Goal: Task Accomplishment & Management: Manage account settings

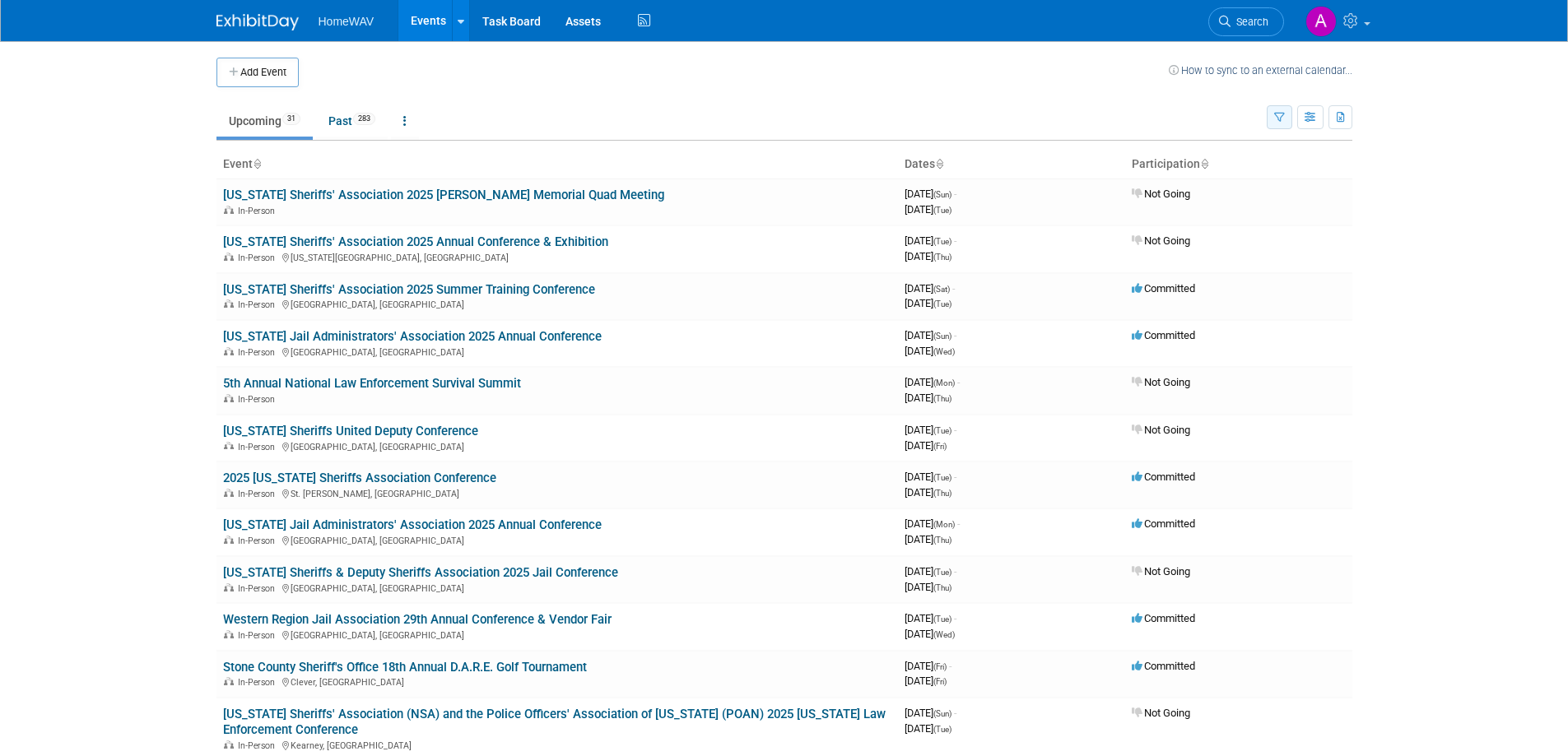
click at [1278, 114] on icon "button" at bounding box center [1279, 118] width 10 height 10
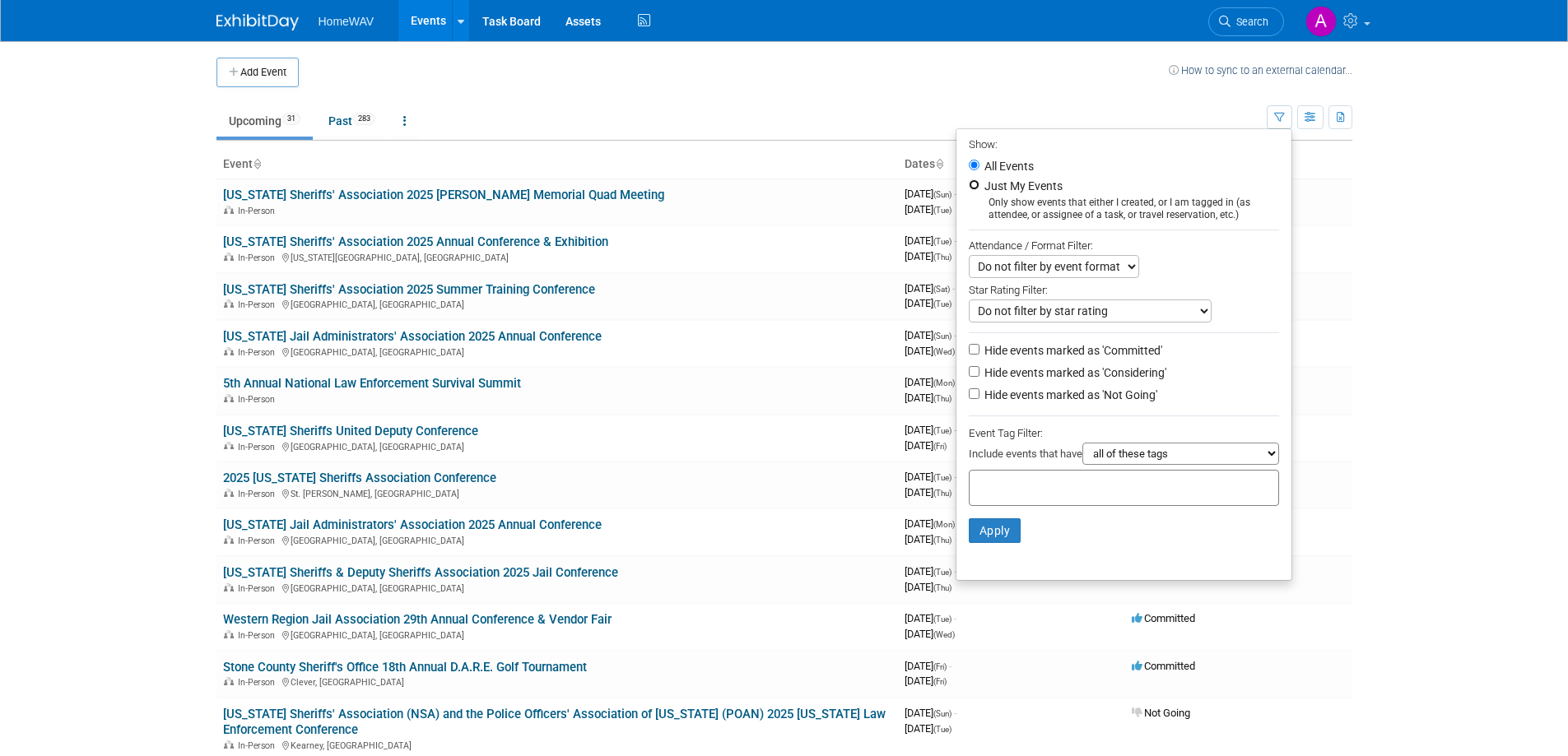
click at [970, 183] on input "Just My Events" at bounding box center [974, 184] width 10 height 10
radio input "true"
click at [969, 377] on input "Hide events marked as 'Considering'" at bounding box center [974, 371] width 10 height 10
checkbox input "true"
click at [969, 399] on input "Hide events marked as 'Not Going'" at bounding box center [974, 393] width 10 height 10
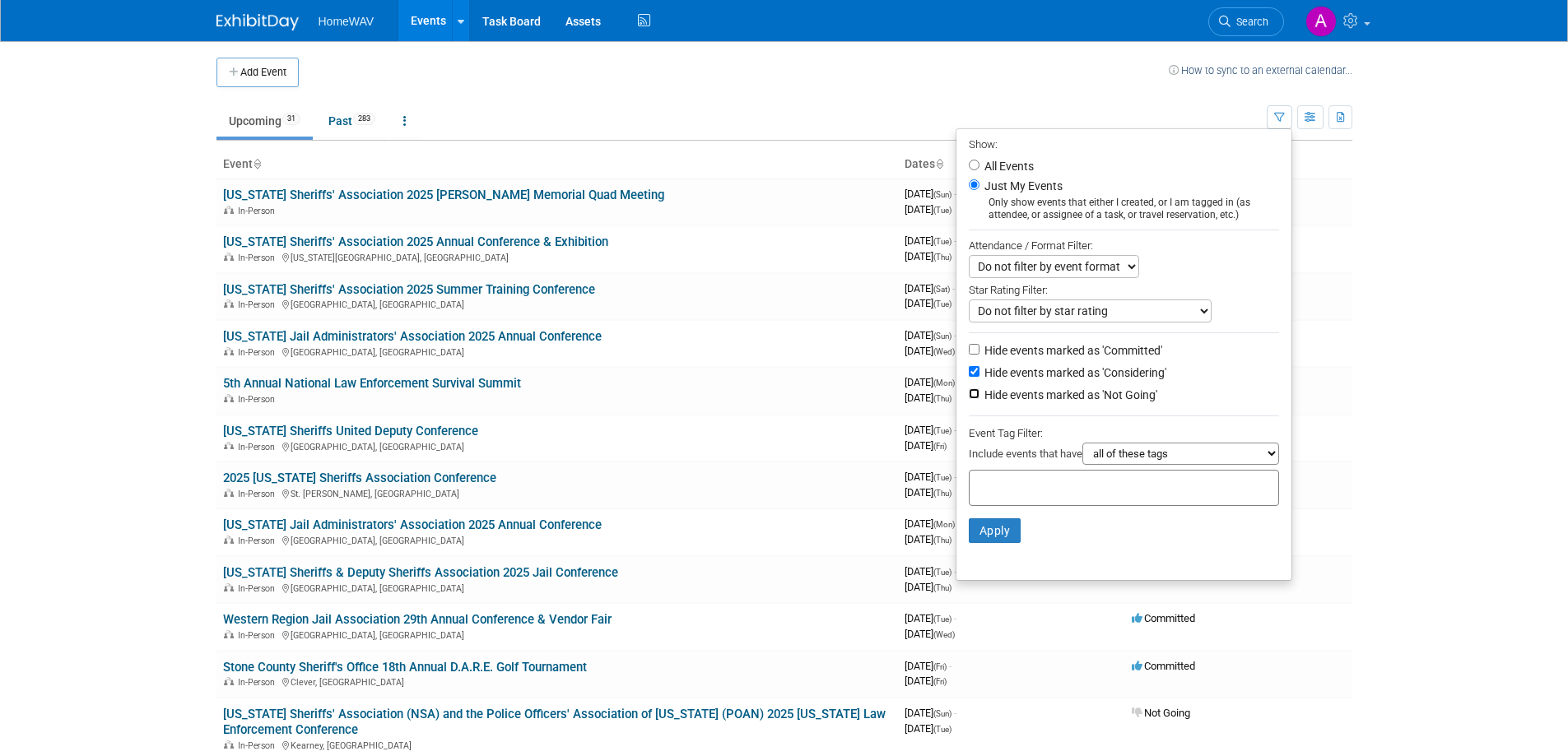
checkbox input "true"
click at [997, 527] on button "Apply" at bounding box center [994, 531] width 52 height 25
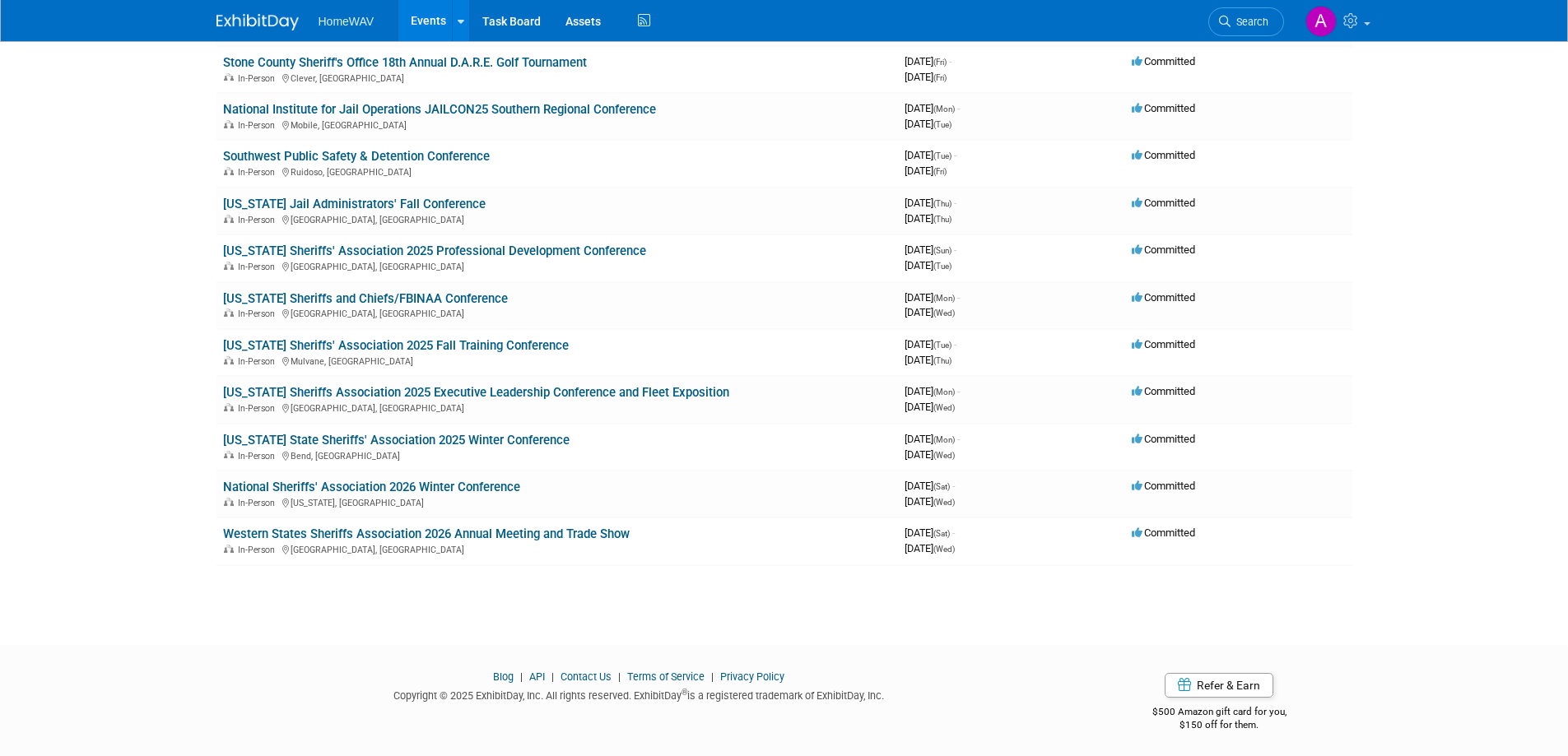
scroll to position [373, 0]
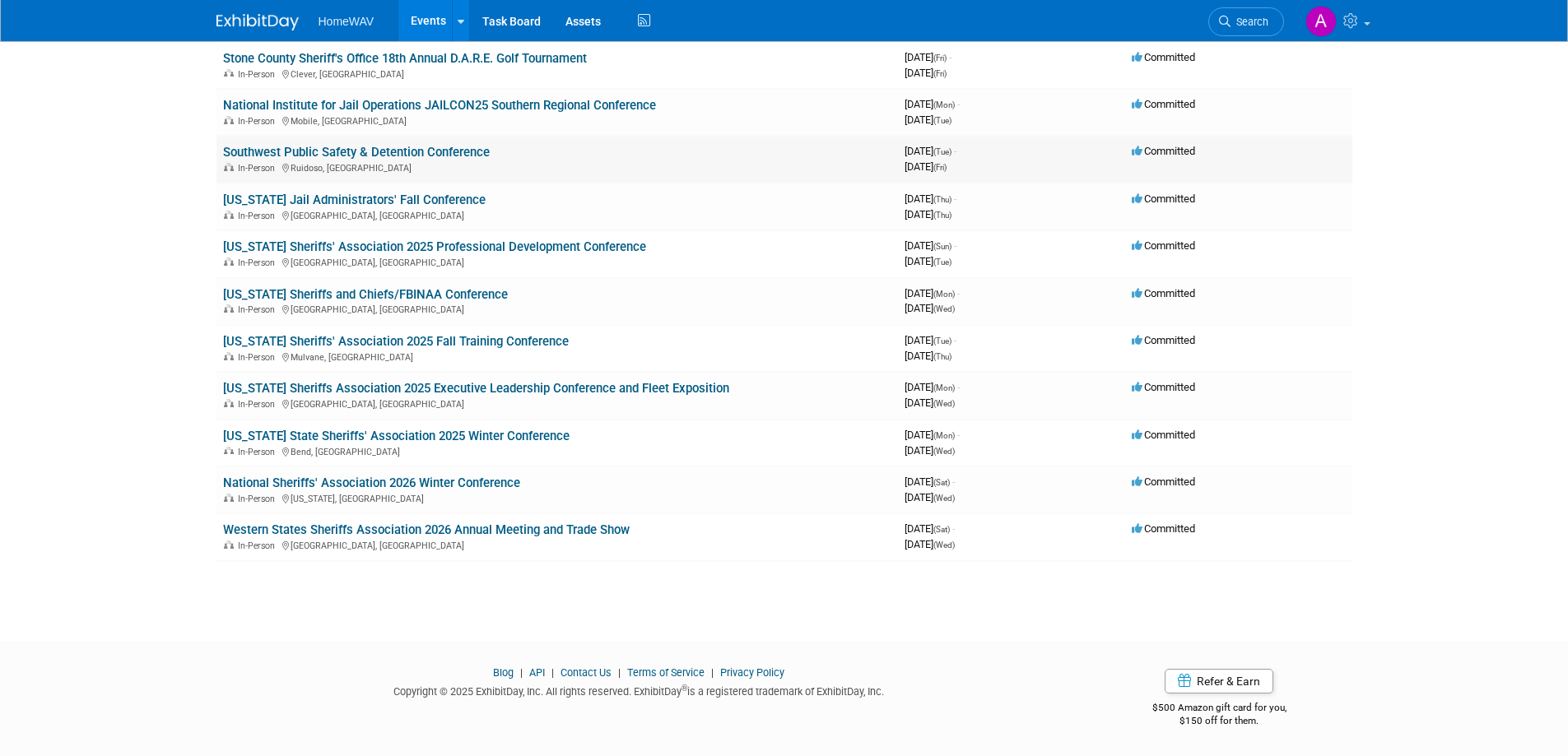
click at [423, 150] on link "Southwest Public Safety & Detention Conference" at bounding box center [356, 152] width 267 height 15
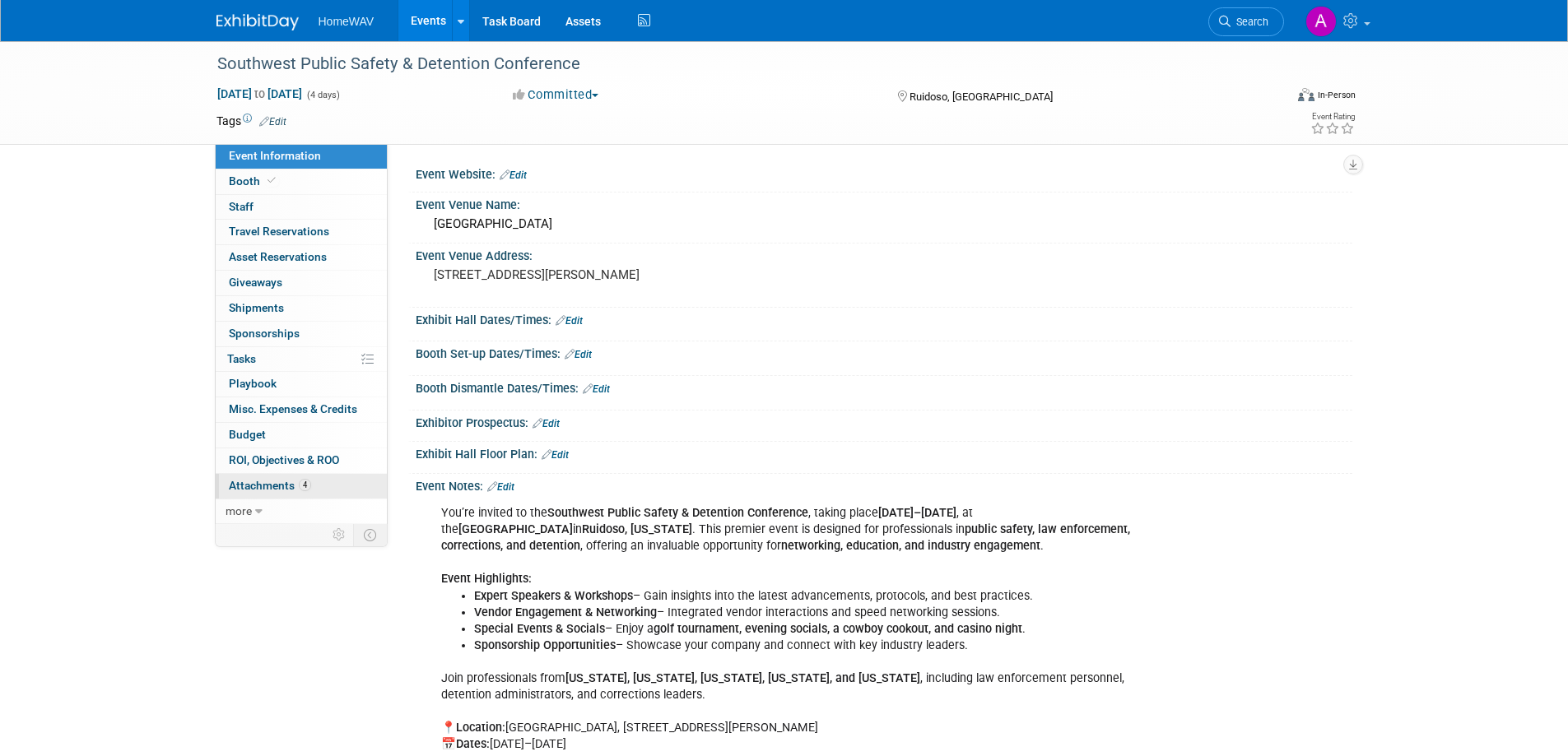
click at [259, 495] on link "4 Attachments 4" at bounding box center [302, 486] width 171 height 25
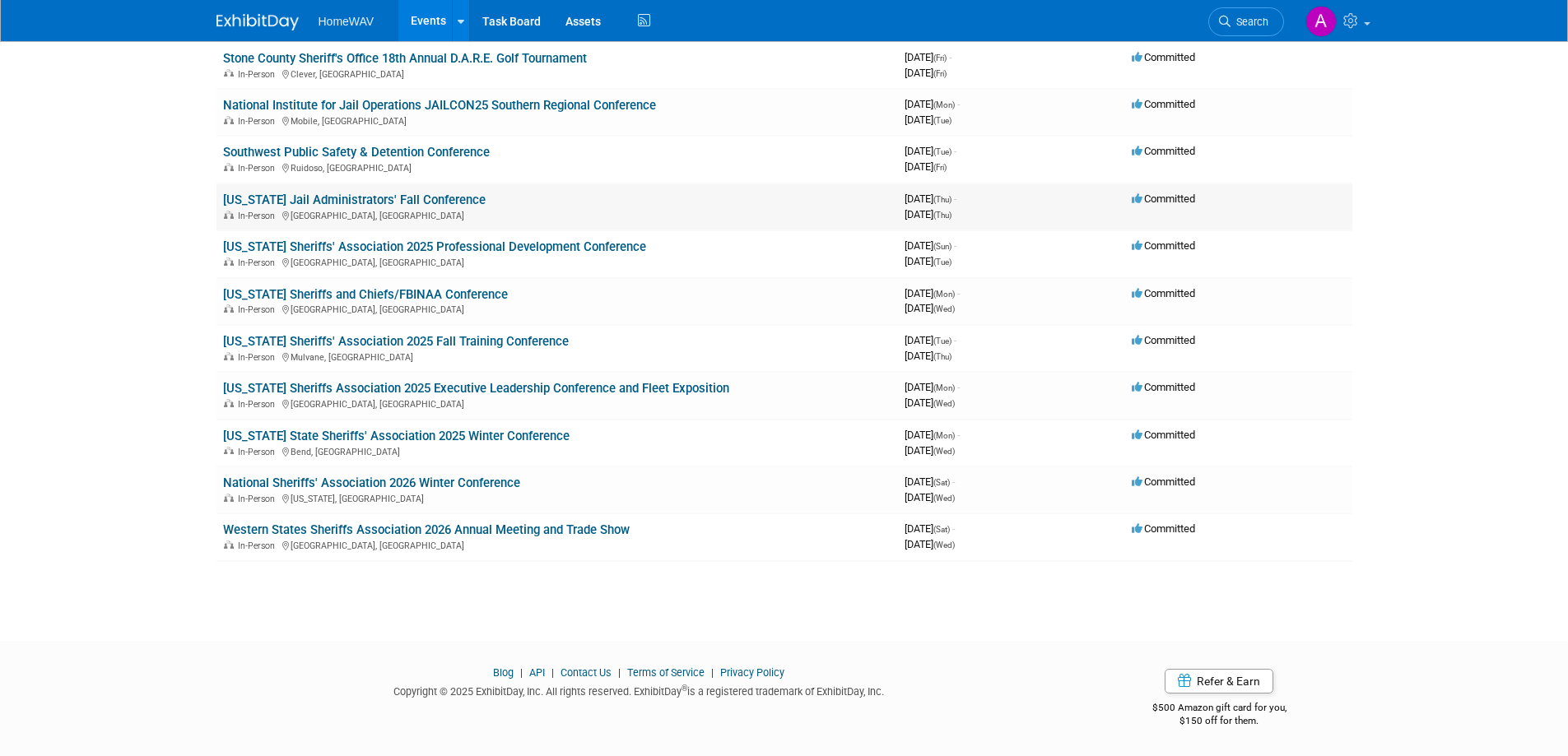
click at [343, 199] on link "Ohio Jail Administrators' Fall Conference" at bounding box center [354, 200] width 262 height 15
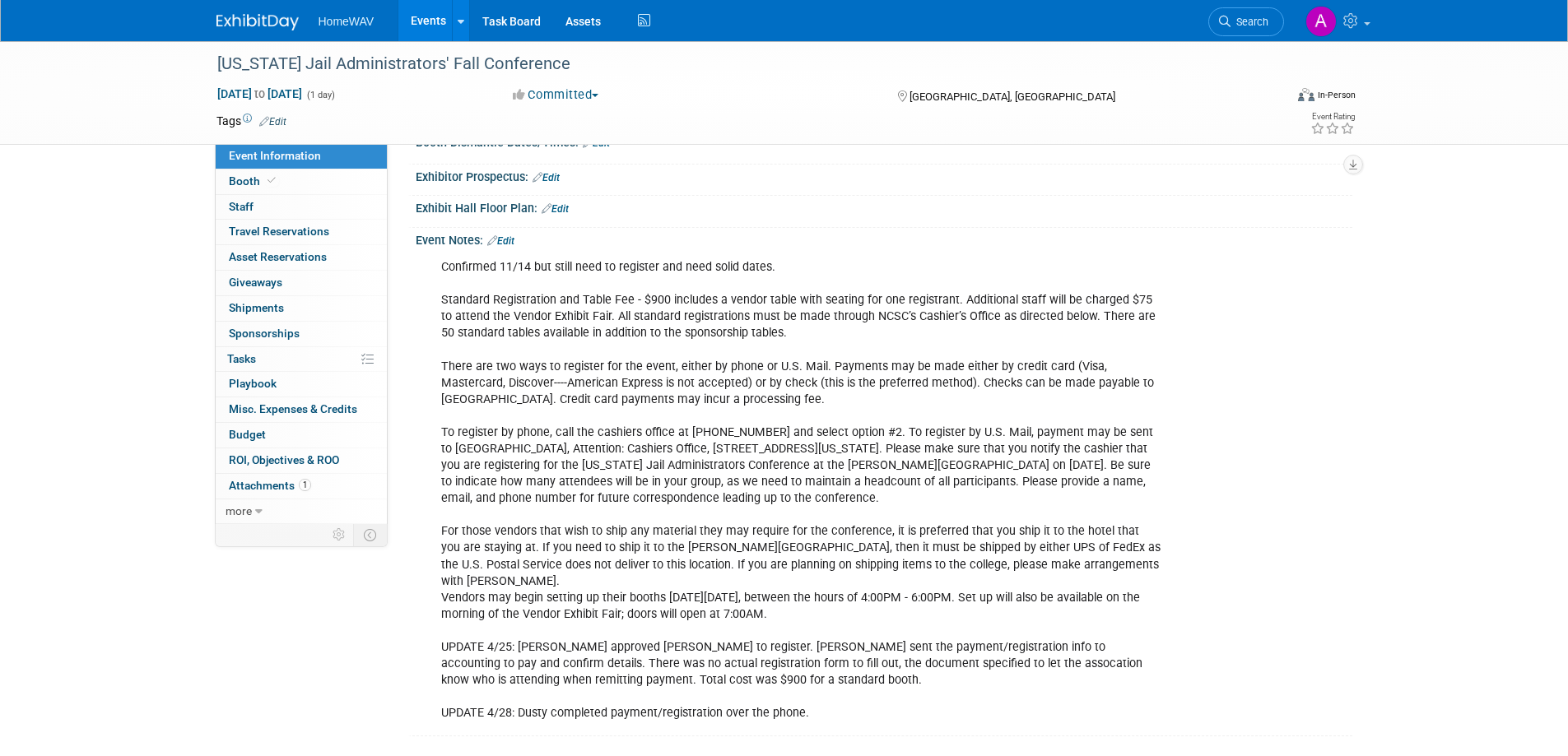
scroll to position [247, 0]
click at [508, 237] on link "Edit" at bounding box center [501, 240] width 27 height 11
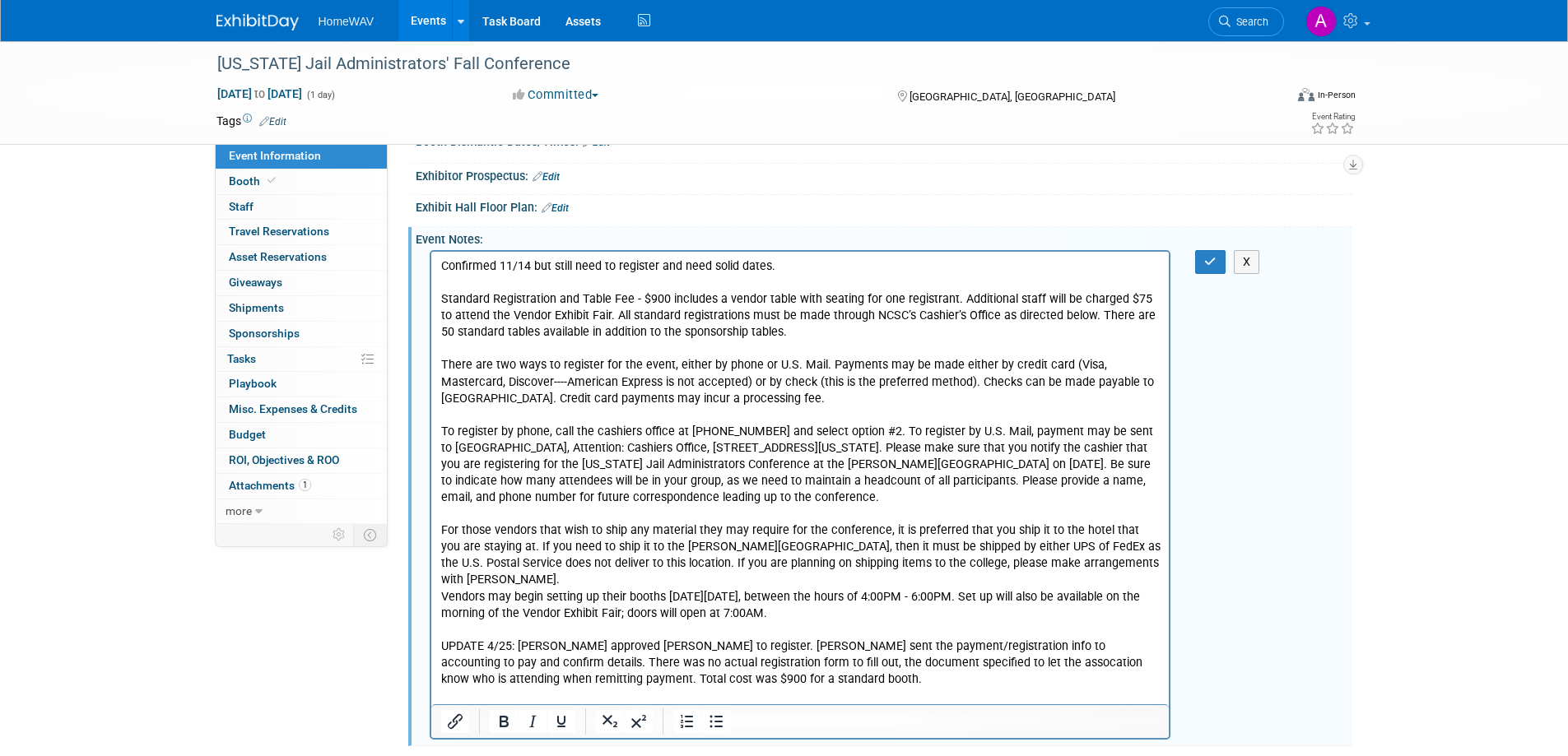
scroll to position [0, 0]
drag, startPoint x: 790, startPoint y: 270, endPoint x: 847, endPoint y: 525, distance: 261.3
click at [430, 273] on html "Confirmed 11/14 but still need to register and need solid dates. Standard Regis…" at bounding box center [799, 486] width 738 height 469
click at [441, 297] on p "Standard Registration and Table Fee - $900 includes a vendor table with seating…" at bounding box center [800, 490] width 719 height 463
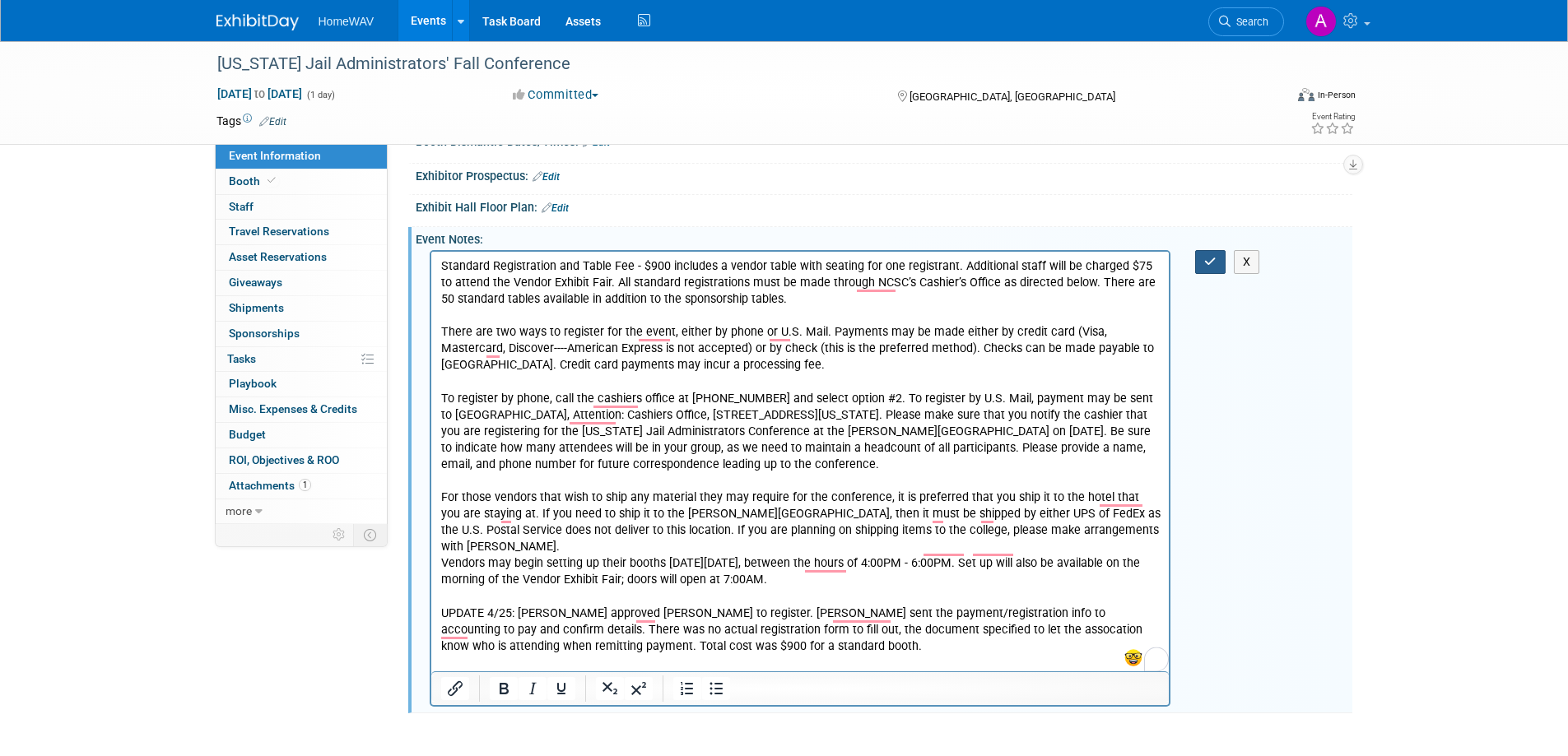
click at [1213, 259] on icon "button" at bounding box center [1211, 261] width 12 height 11
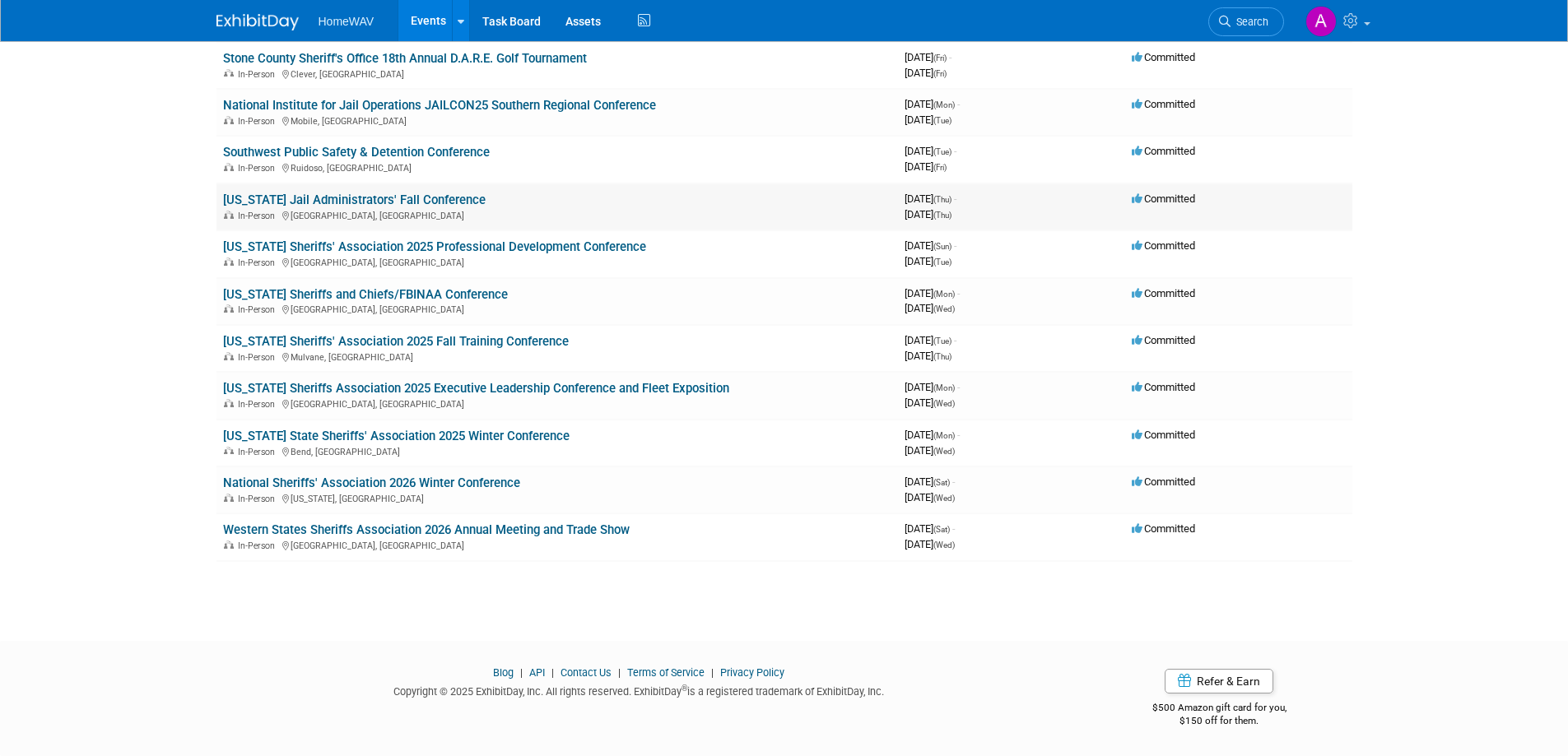
scroll to position [373, 0]
click at [337, 292] on link "Nevada Sheriffs and Chiefs/FBINAA Conference" at bounding box center [365, 294] width 285 height 15
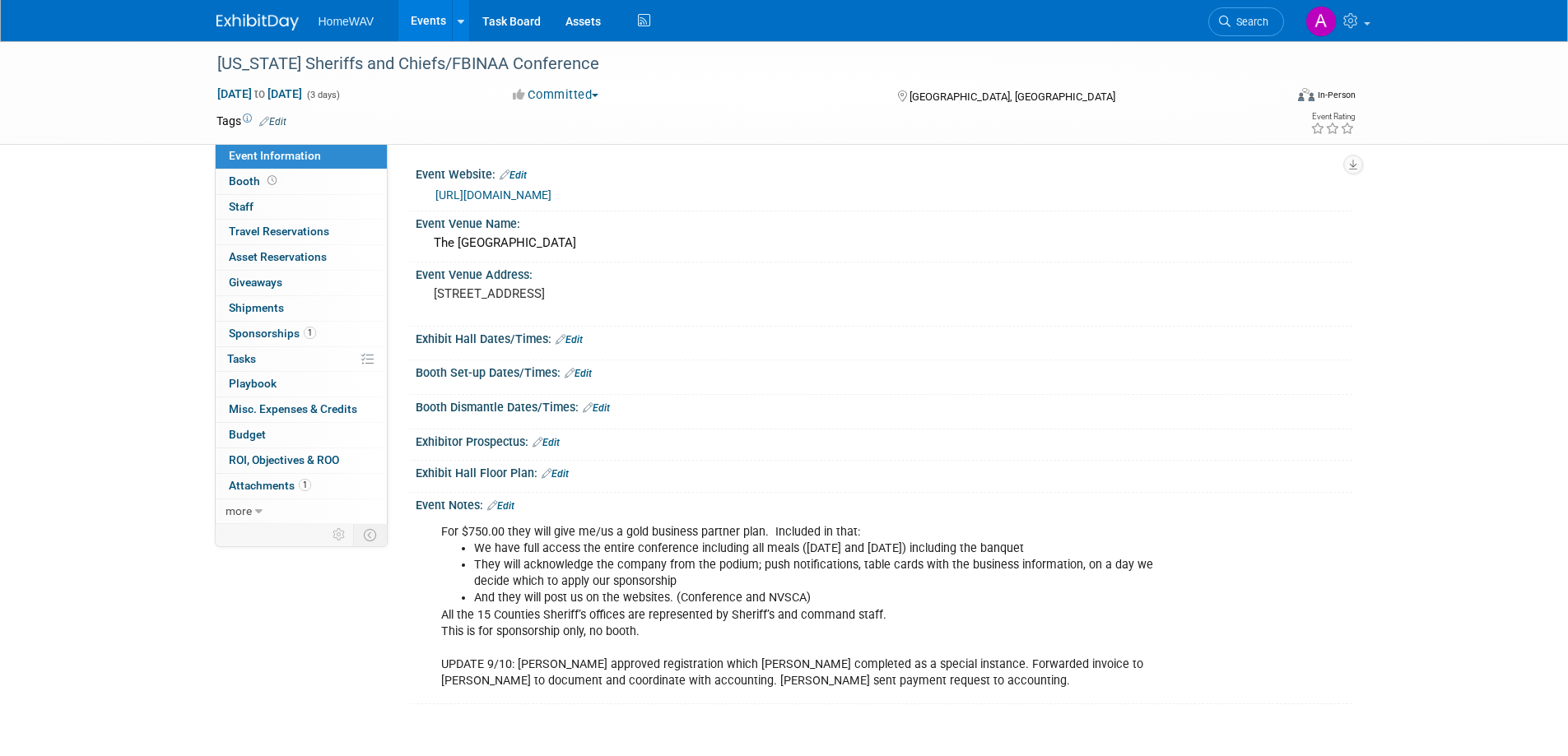
click at [536, 193] on link "https://nevadaannualconference.com/" at bounding box center [493, 195] width 116 height 13
drag, startPoint x: 568, startPoint y: 61, endPoint x: 217, endPoint y: 68, distance: 351.1
click at [217, 68] on div "Nevada Sheriffs and Chiefs/FBINAA Conference" at bounding box center [736, 64] width 1048 height 30
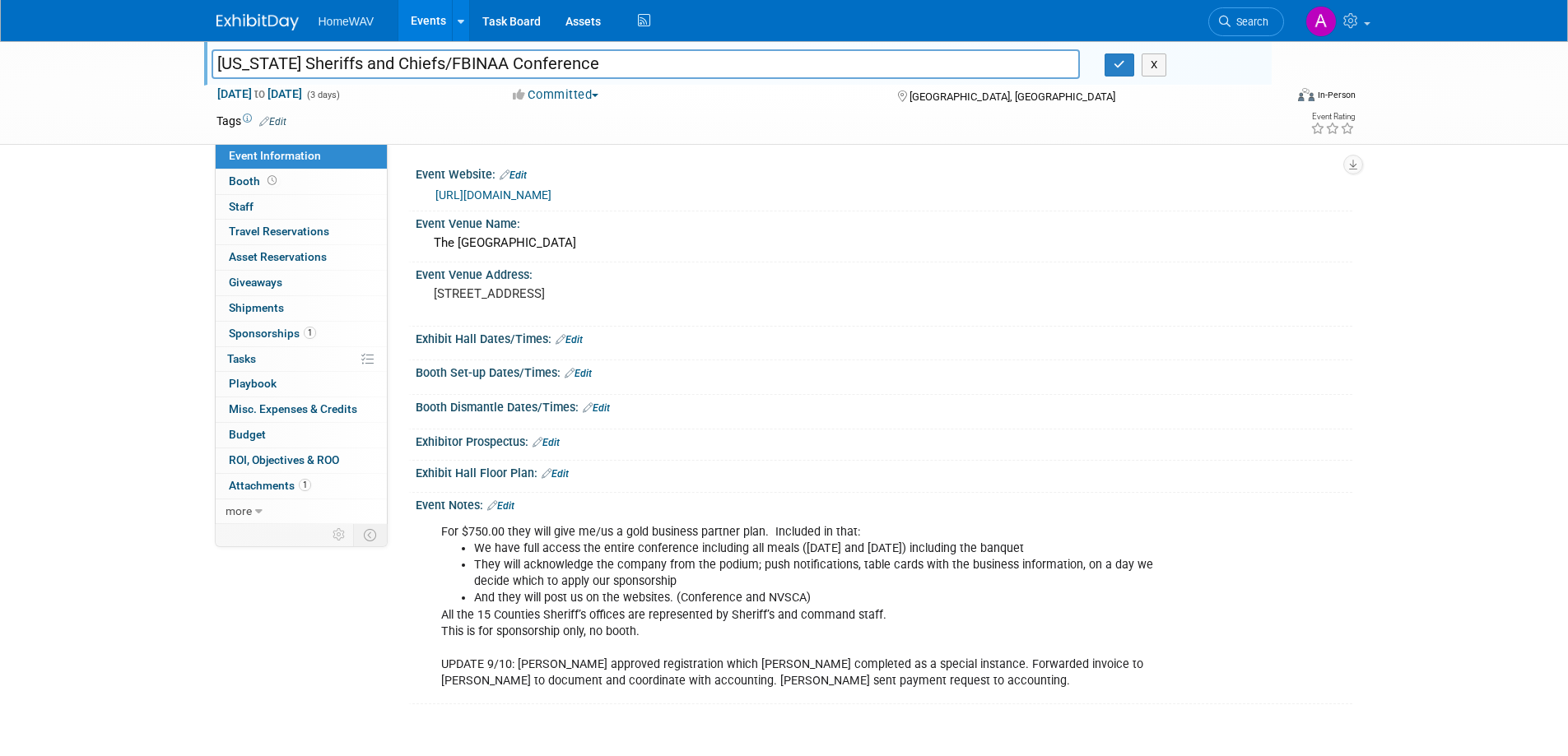
drag, startPoint x: 590, startPoint y: 62, endPoint x: 209, endPoint y: 65, distance: 381.0
click at [209, 65] on div "[US_STATE] Sheriffs and Chiefs/FBINAA Conference" at bounding box center [646, 65] width 894 height 25
click at [1123, 64] on icon "button" at bounding box center [1119, 64] width 11 height 10
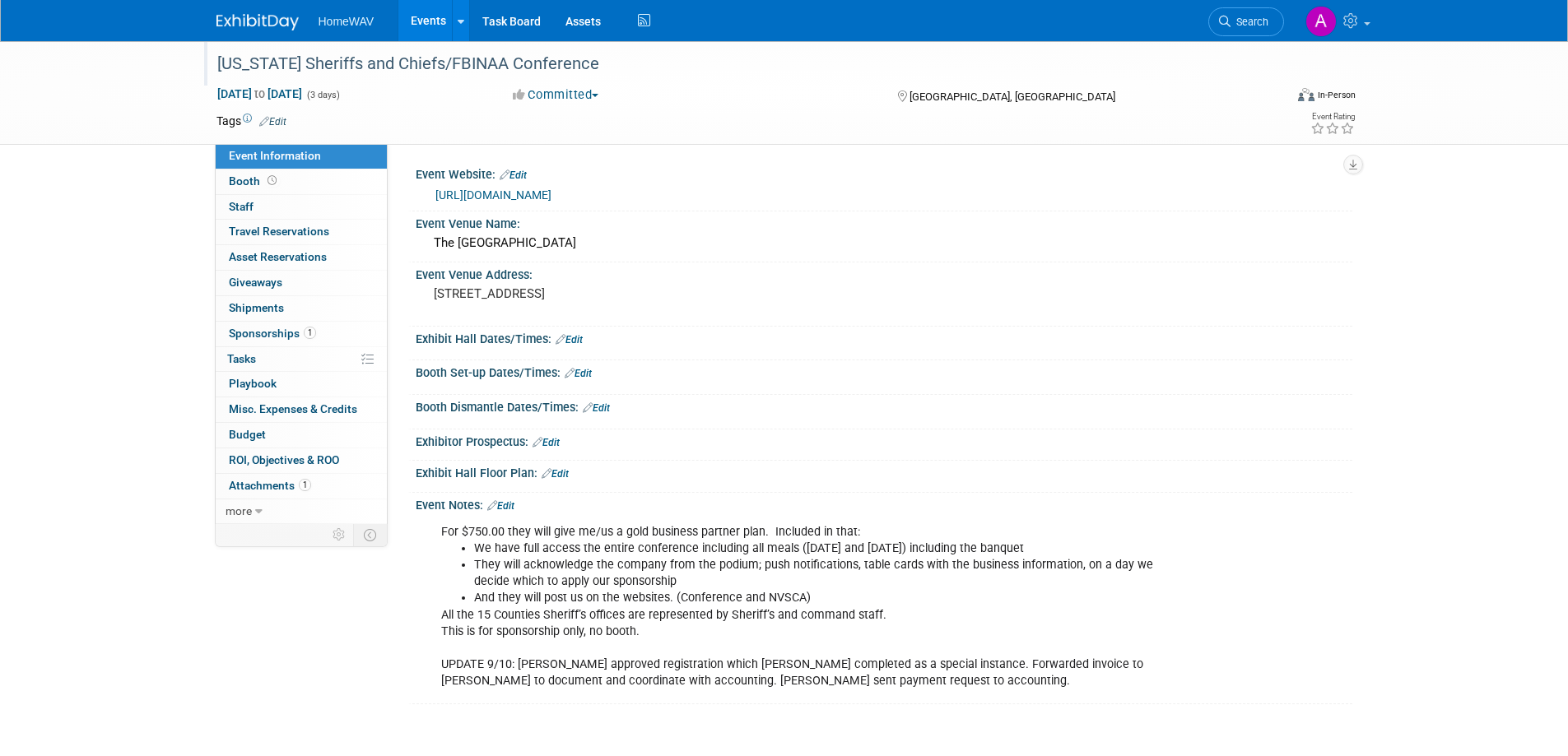
click at [519, 64] on div "Nevada Sheriffs and Chiefs/FBINAA Conference" at bounding box center [736, 64] width 1048 height 30
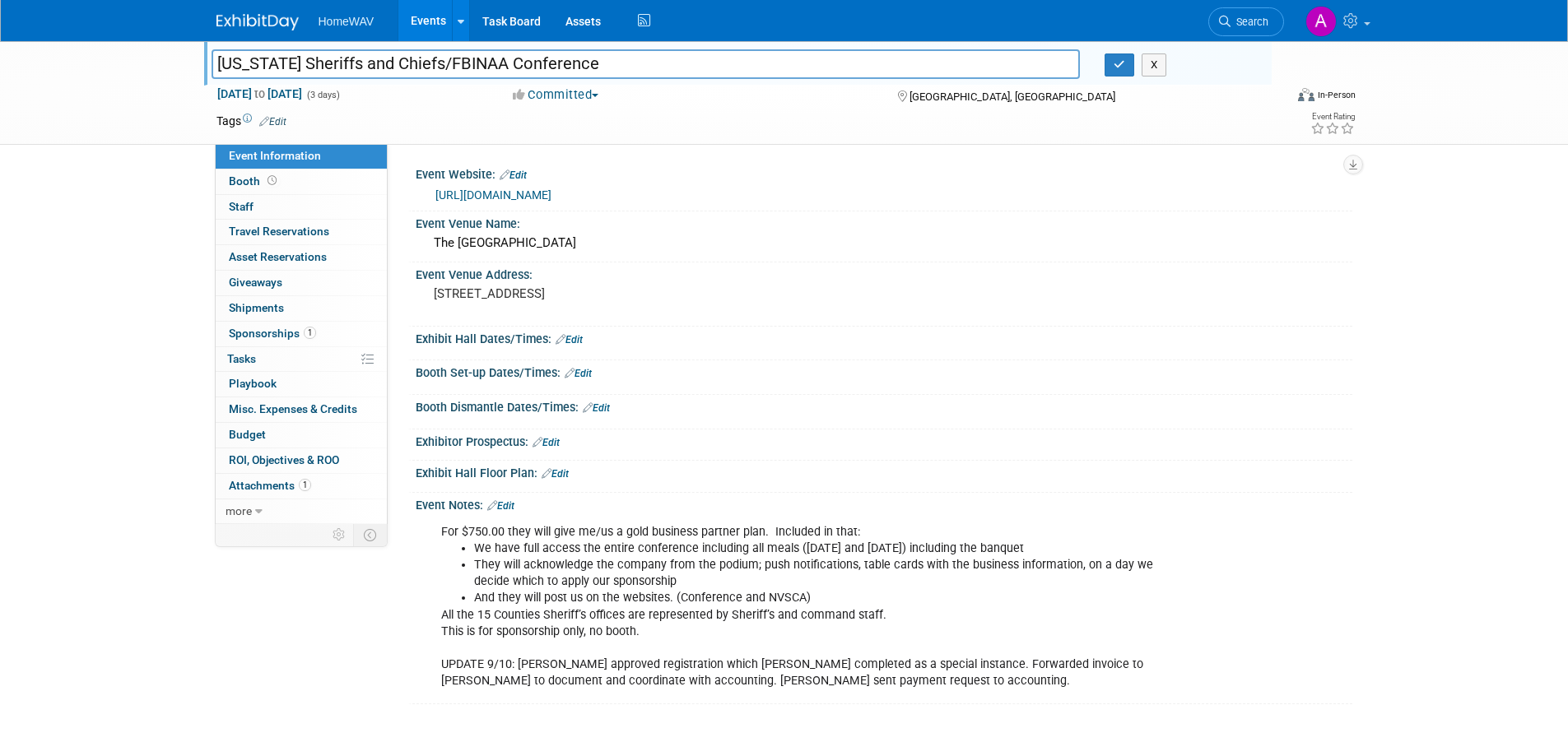
drag, startPoint x: 610, startPoint y: 62, endPoint x: 188, endPoint y: 62, distance: 422.0
click at [189, 62] on div "Nevada Sheriffs and Chiefs/FBINAA Conference Nevada Sheriffs and Chiefs/FBINAA …" at bounding box center [784, 93] width 1568 height 104
type input "[US_STATE] Sheriffs' and Chiefs' Association/FBI National Academy Associates An…"
click at [1120, 63] on icon "button" at bounding box center [1119, 64] width 11 height 10
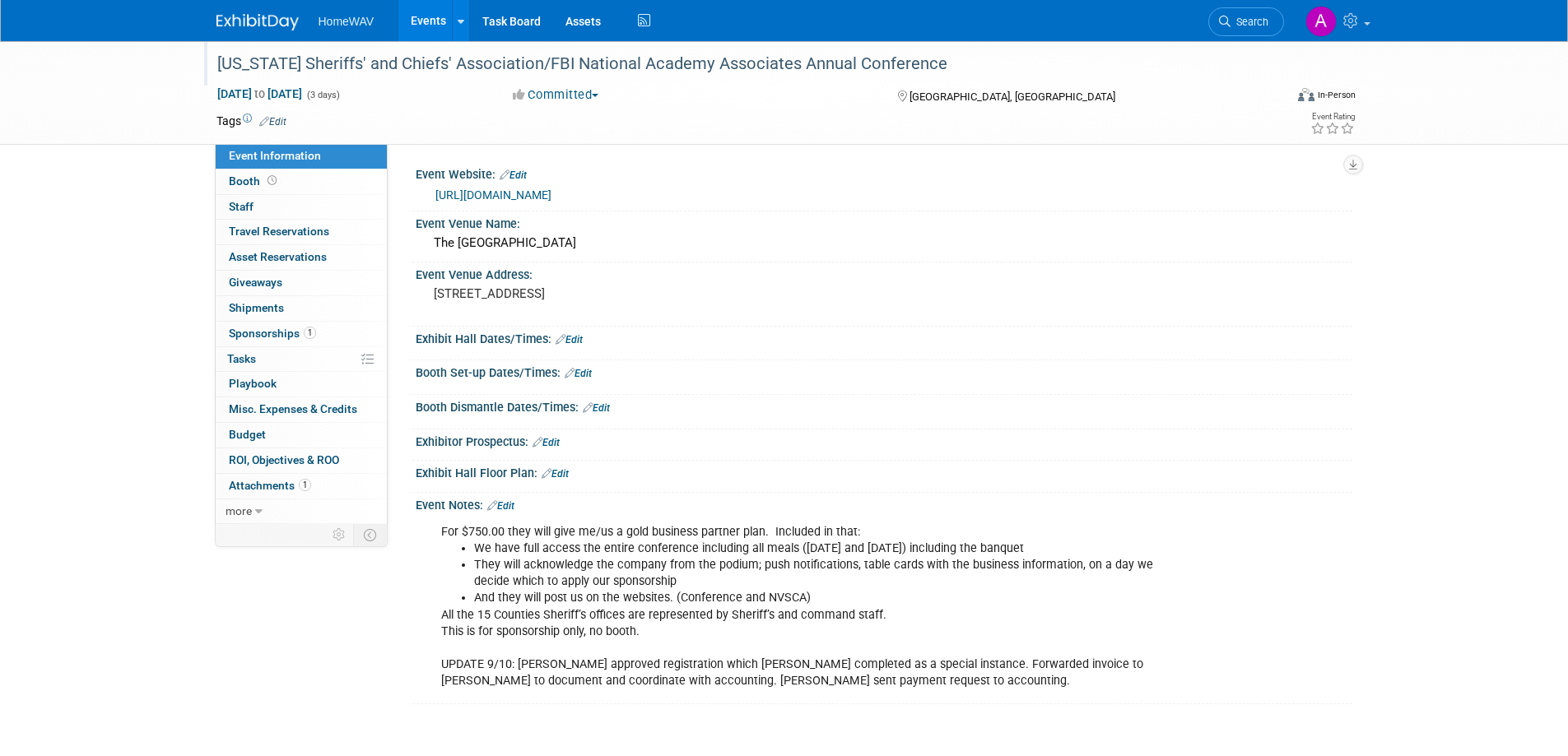
click at [424, 24] on link "Events" at bounding box center [429, 21] width 60 height 41
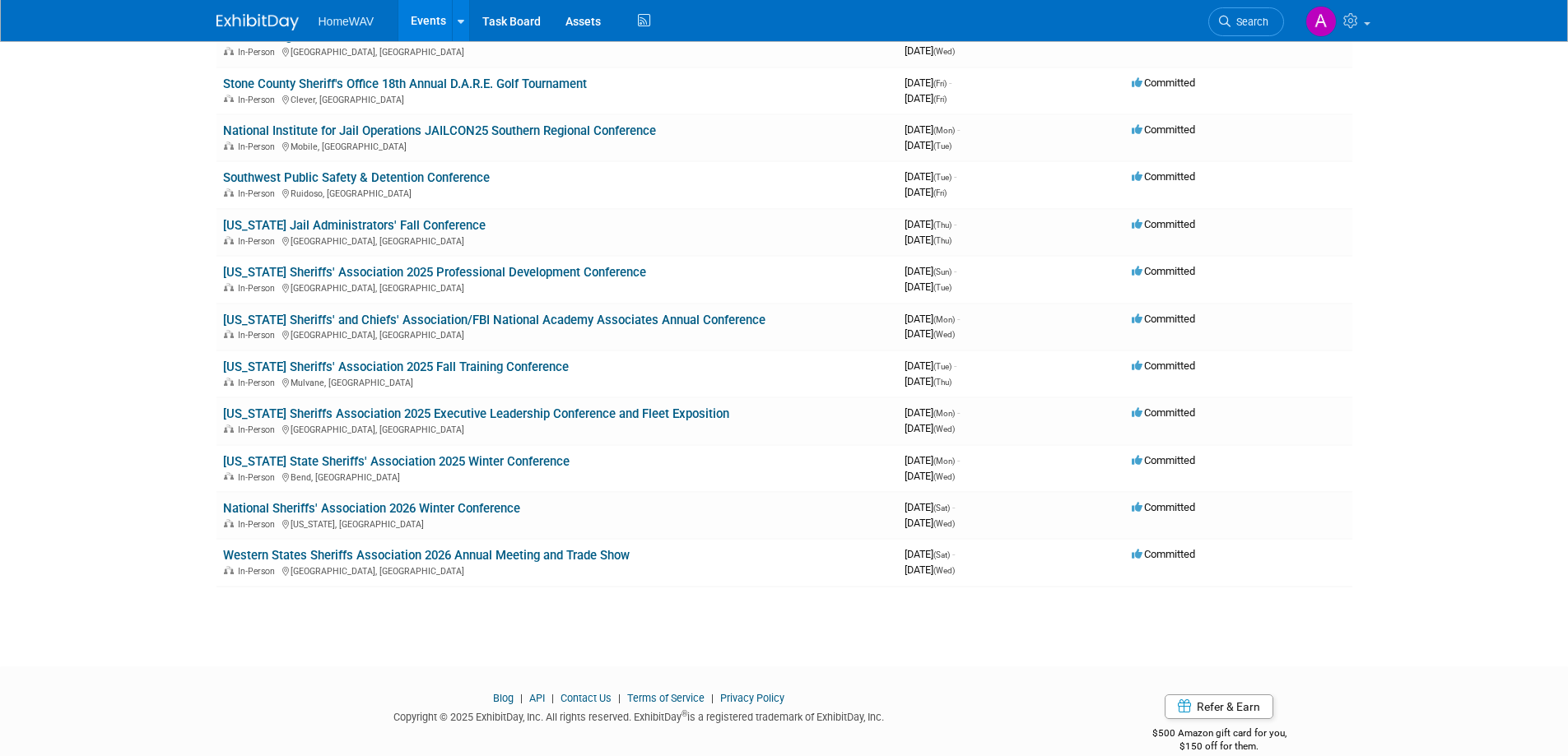
scroll to position [350, 0]
click at [391, 225] on link "[US_STATE] Jail Administrators' Fall Conference" at bounding box center [354, 223] width 262 height 15
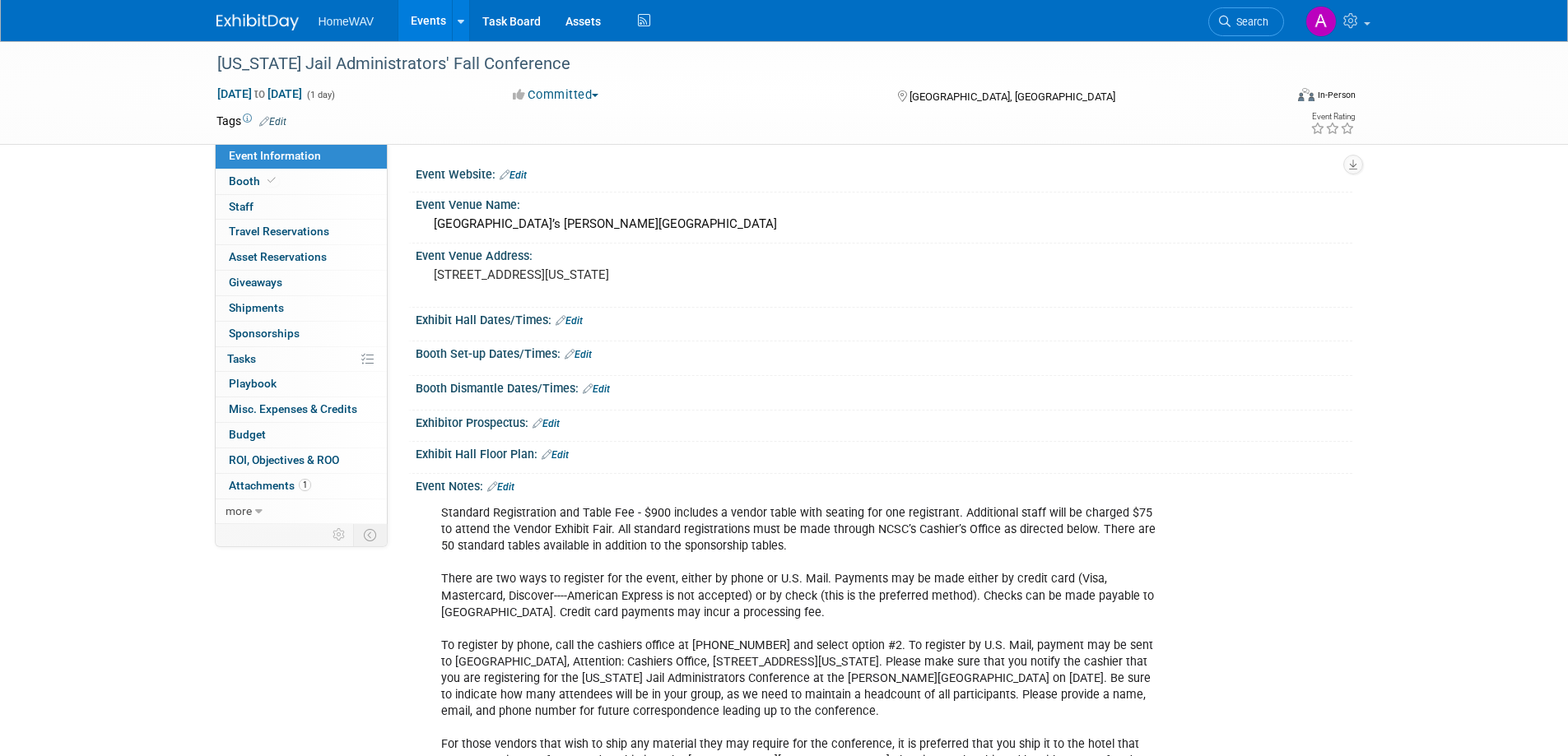
click at [430, 12] on link "Events" at bounding box center [429, 21] width 60 height 41
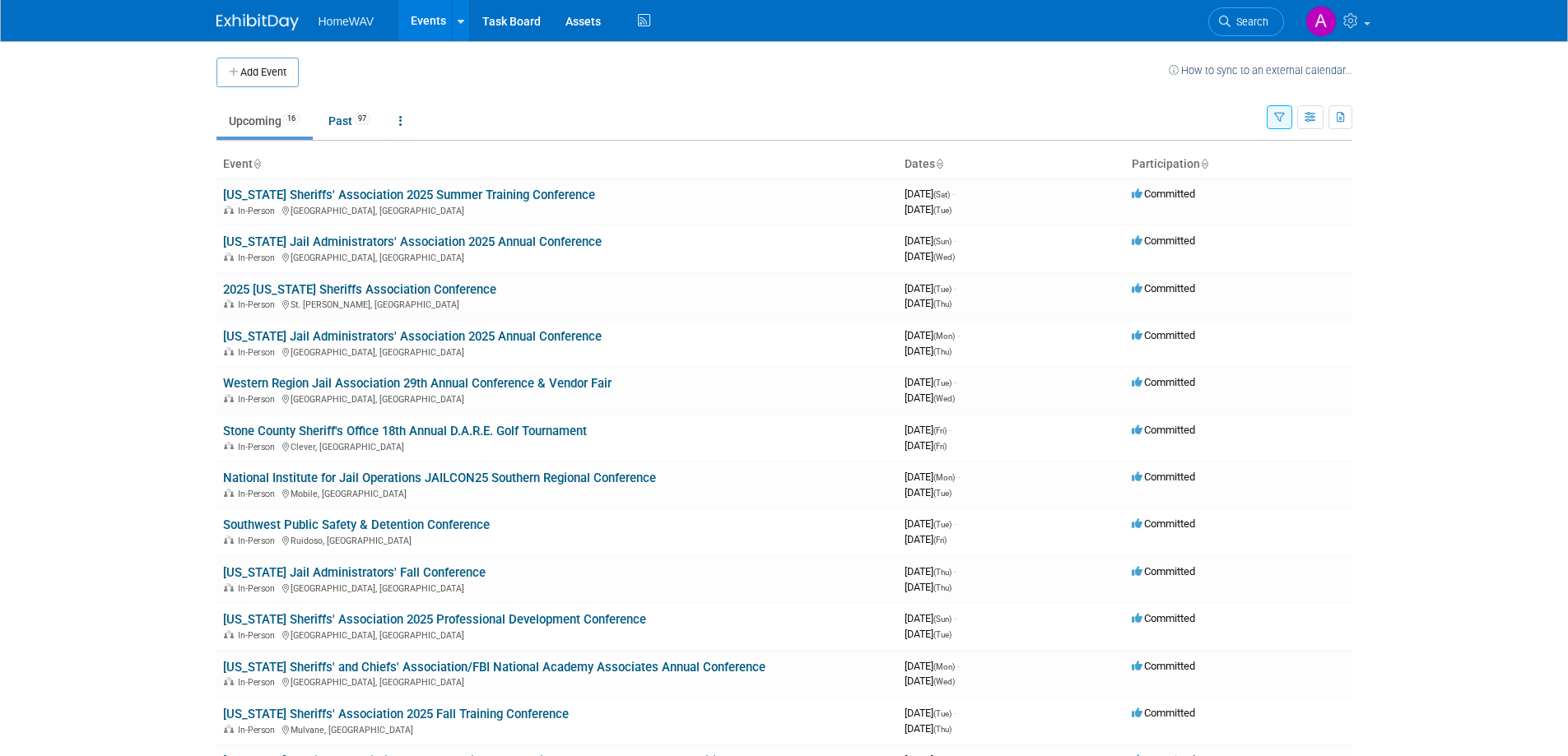
click at [1277, 114] on icon "button" at bounding box center [1279, 118] width 10 height 10
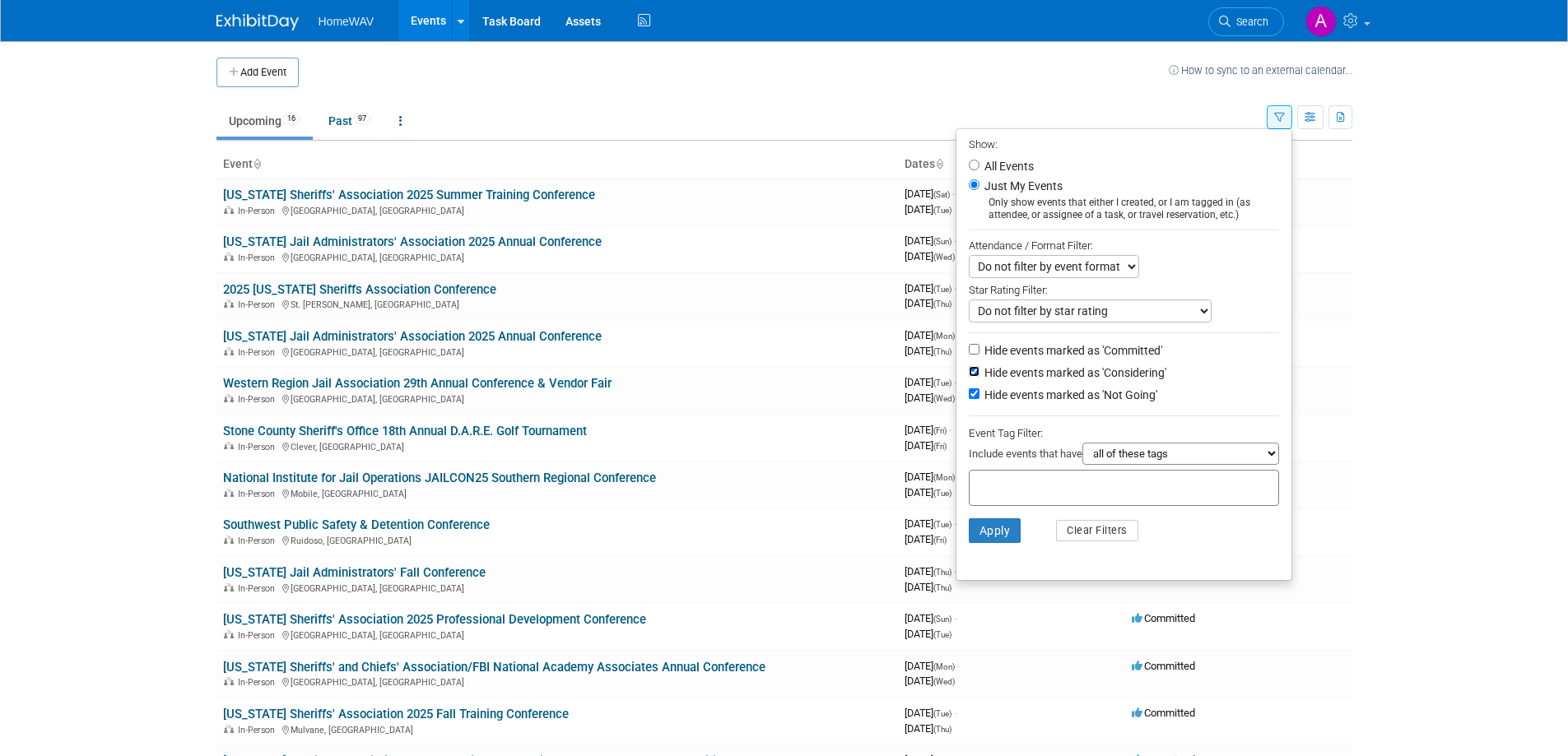
click at [969, 375] on input "Hide events marked as 'Considering'" at bounding box center [974, 371] width 10 height 10
checkbox input "false"
click at [969, 399] on input "Hide events marked as 'Not Going'" at bounding box center [974, 393] width 10 height 10
checkbox input "false"
click at [983, 543] on button "Apply" at bounding box center [994, 531] width 52 height 25
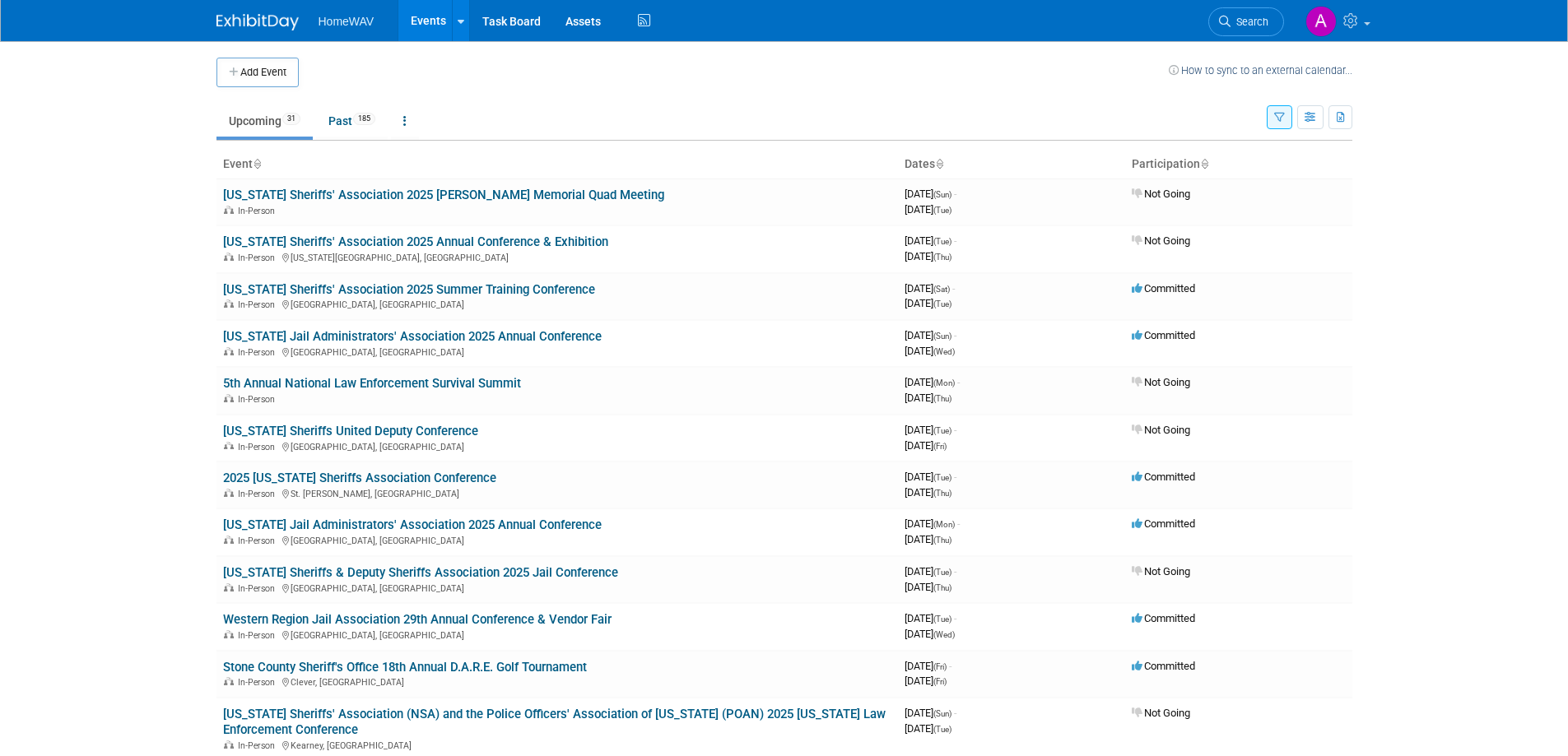
click at [862, 57] on td at bounding box center [734, 72] width 870 height 30
